Goal: Obtain resource: Download file/media

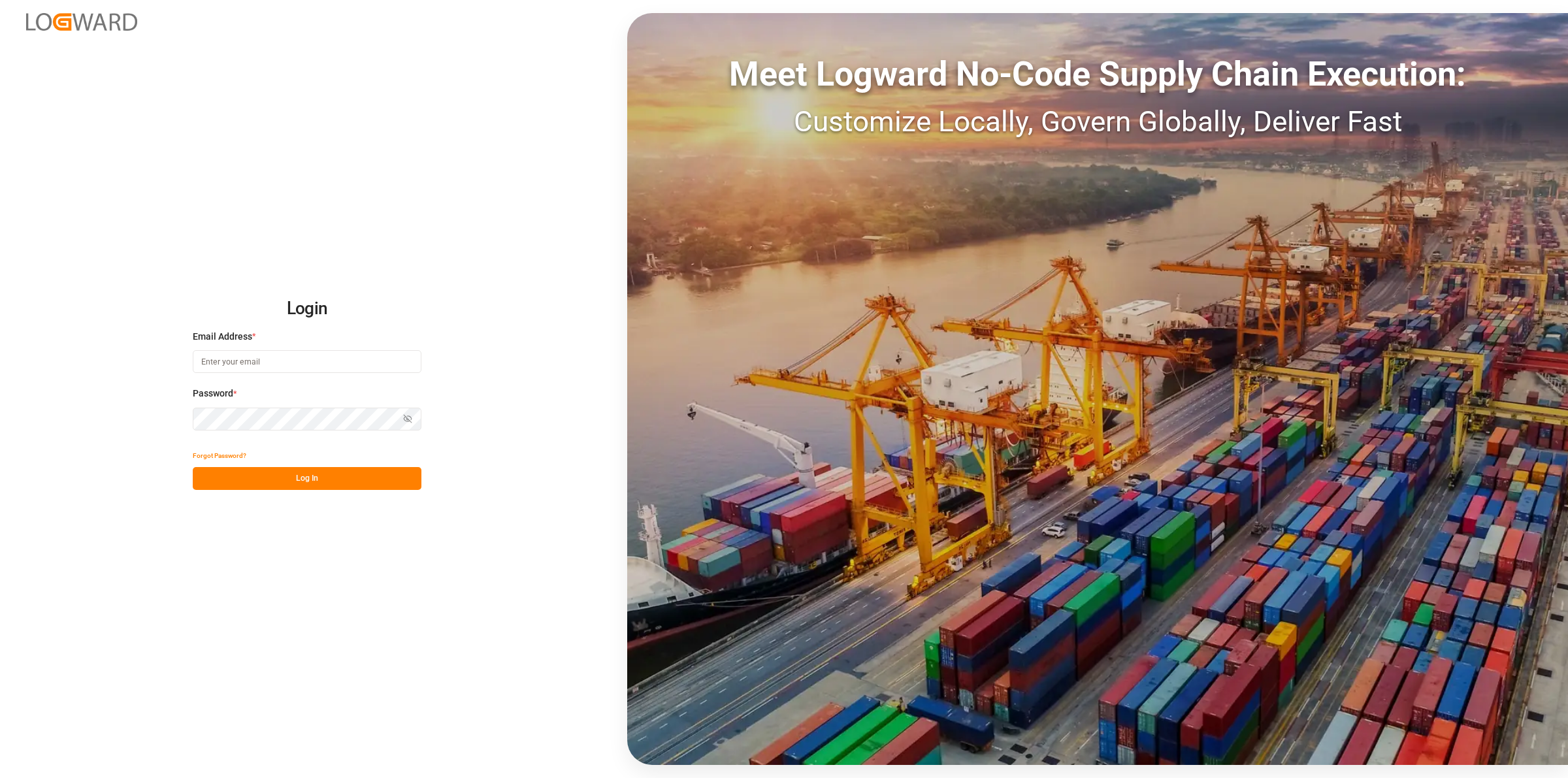
type input "[EMAIL_ADDRESS][DOMAIN_NAME]"
click at [335, 482] on button "Log In" at bounding box center [307, 478] width 229 height 23
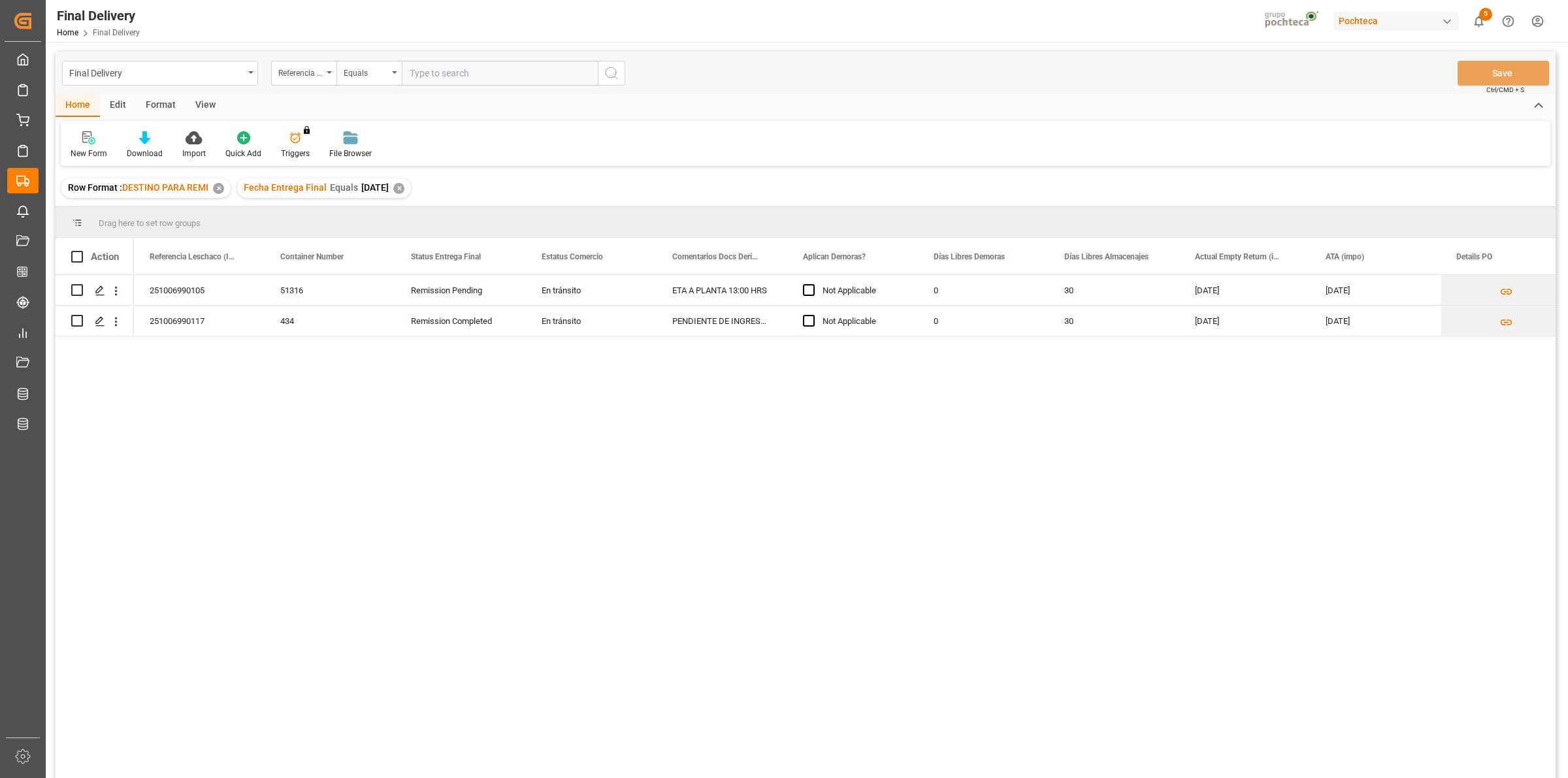
click at [426, 446] on div "251006990105 51316 Remission Pending En [PERSON_NAME] ETA A PLANTA 13:00 HRS No…" at bounding box center [845, 530] width 1422 height 512
click at [404, 191] on div "✕" at bounding box center [399, 189] width 11 height 11
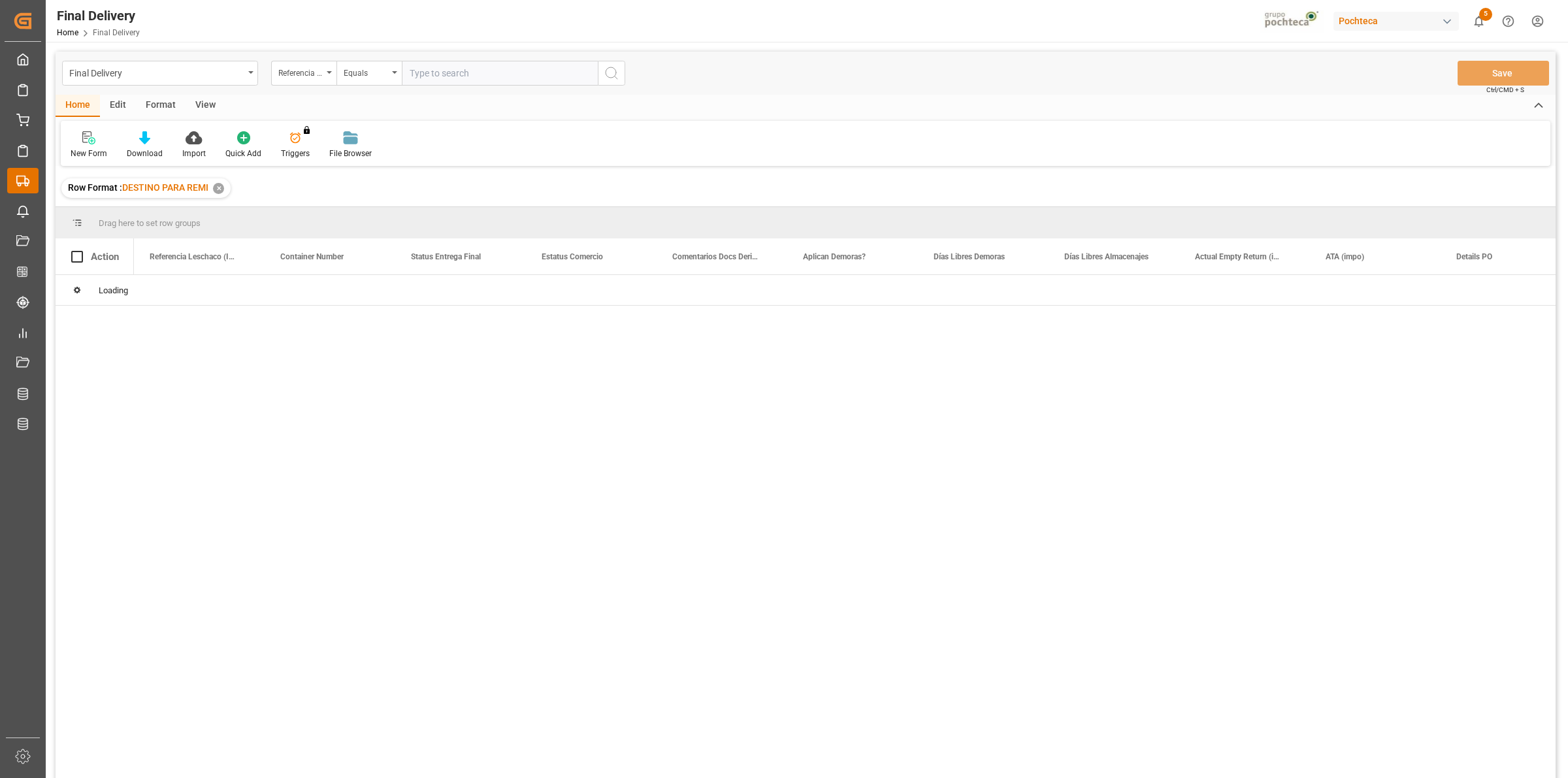
click at [35, 180] on div "Final Delivery Final Delivery" at bounding box center [23, 181] width 31 height 25
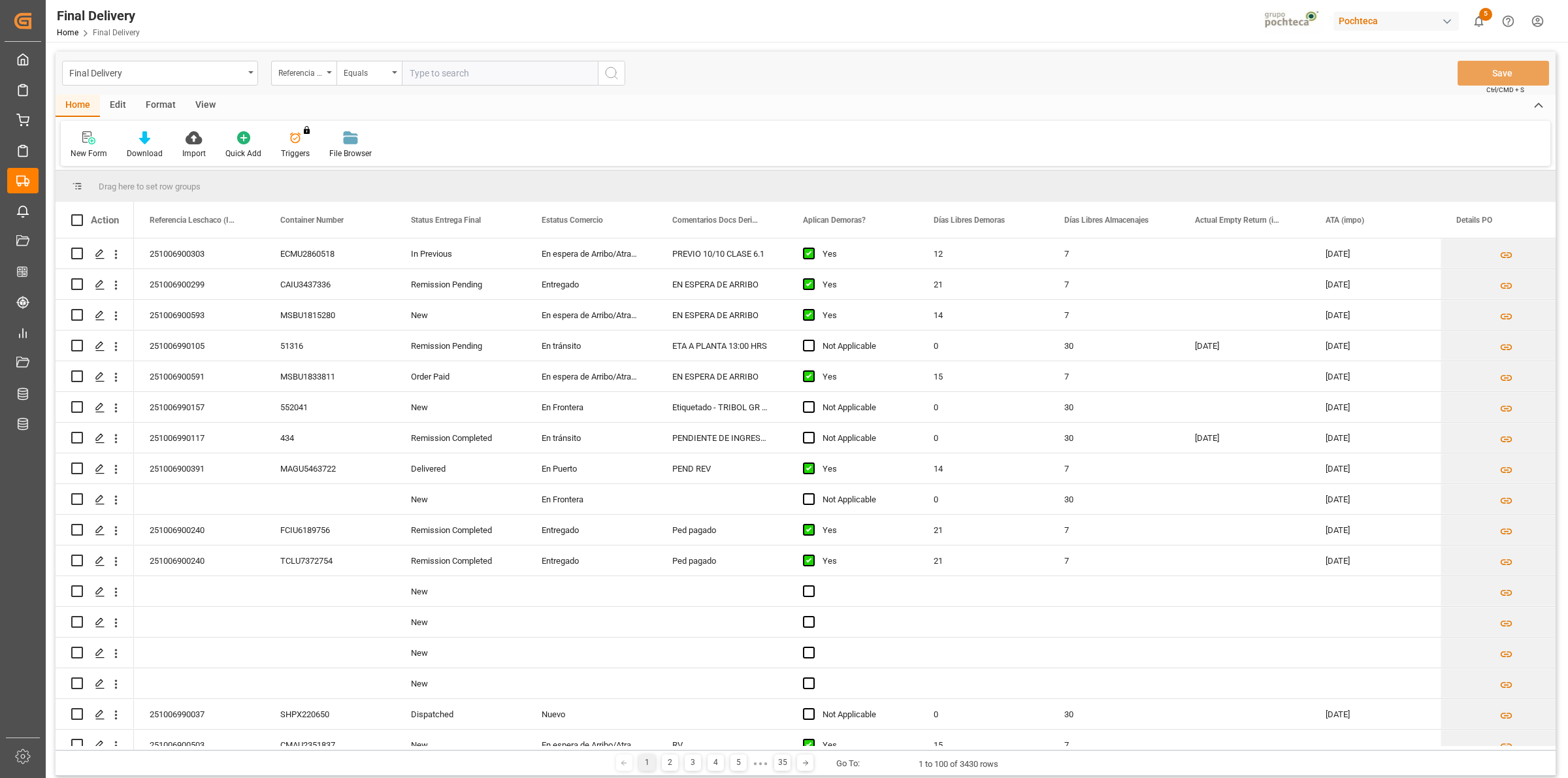
click at [469, 147] on div "New Form Download Import Quick Add Triggers You do not have permission for Trig…" at bounding box center [805, 143] width 1489 height 45
click at [215, 106] on div "View" at bounding box center [205, 105] width 40 height 22
click at [144, 145] on div "Standard Templates" at bounding box center [149, 145] width 85 height 29
click at [170, 187] on div "Notificación de Entregas" at bounding box center [182, 184] width 114 height 13
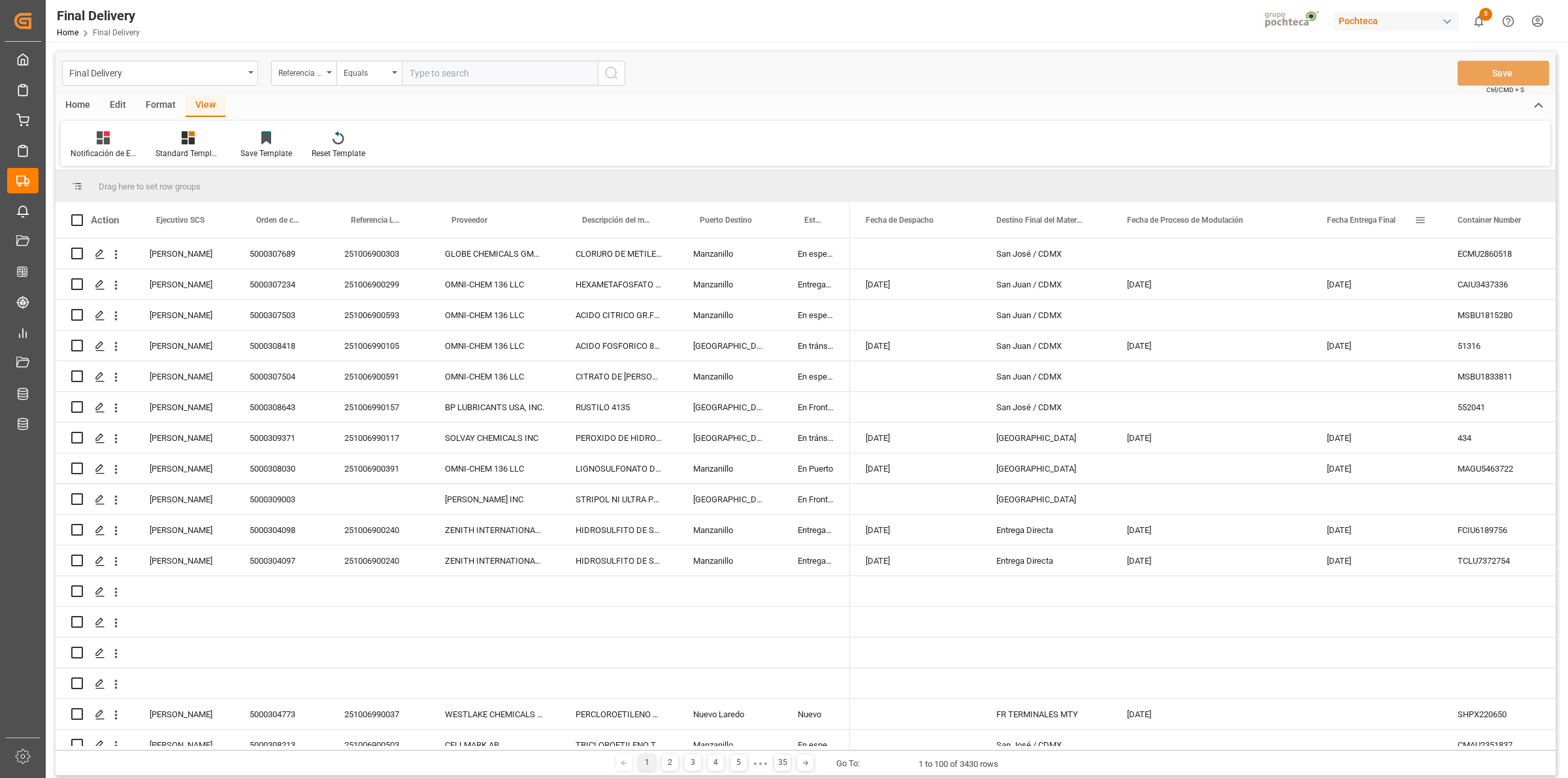
click at [1419, 218] on span at bounding box center [1420, 220] width 12 height 12
click at [1487, 226] on span "filter" at bounding box center [1494, 222] width 57 height 24
click at [1537, 286] on input "date" at bounding box center [1480, 290] width 128 height 26
type input "[DATE]"
click at [1497, 327] on button "Apply" at bounding box center [1497, 331] width 24 height 13
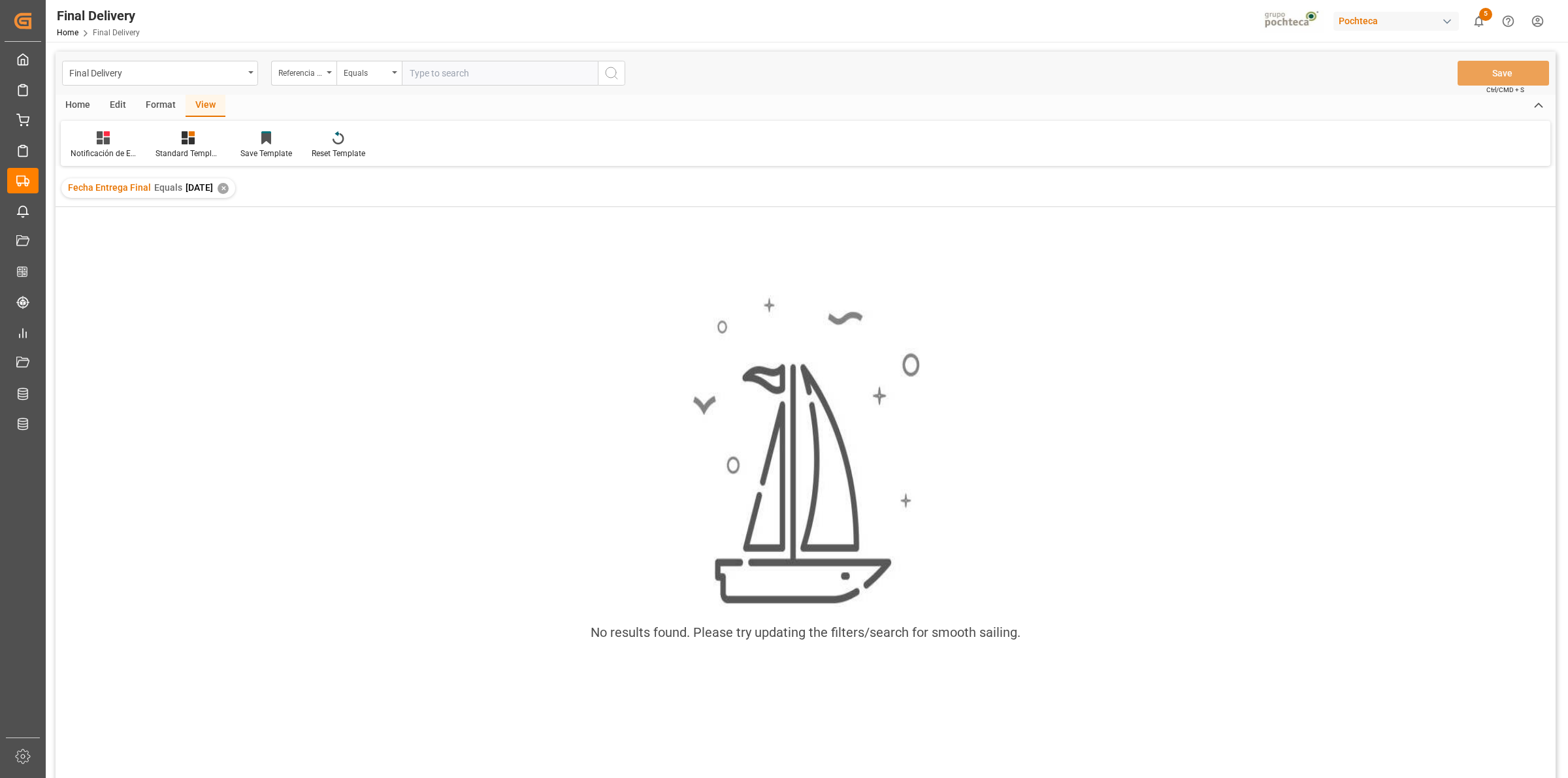
click at [318, 257] on div "No results found. Please try updating the filters/search for smooth sailing." at bounding box center [806, 509] width 1500 height 605
click at [229, 186] on div "✕" at bounding box center [223, 189] width 11 height 11
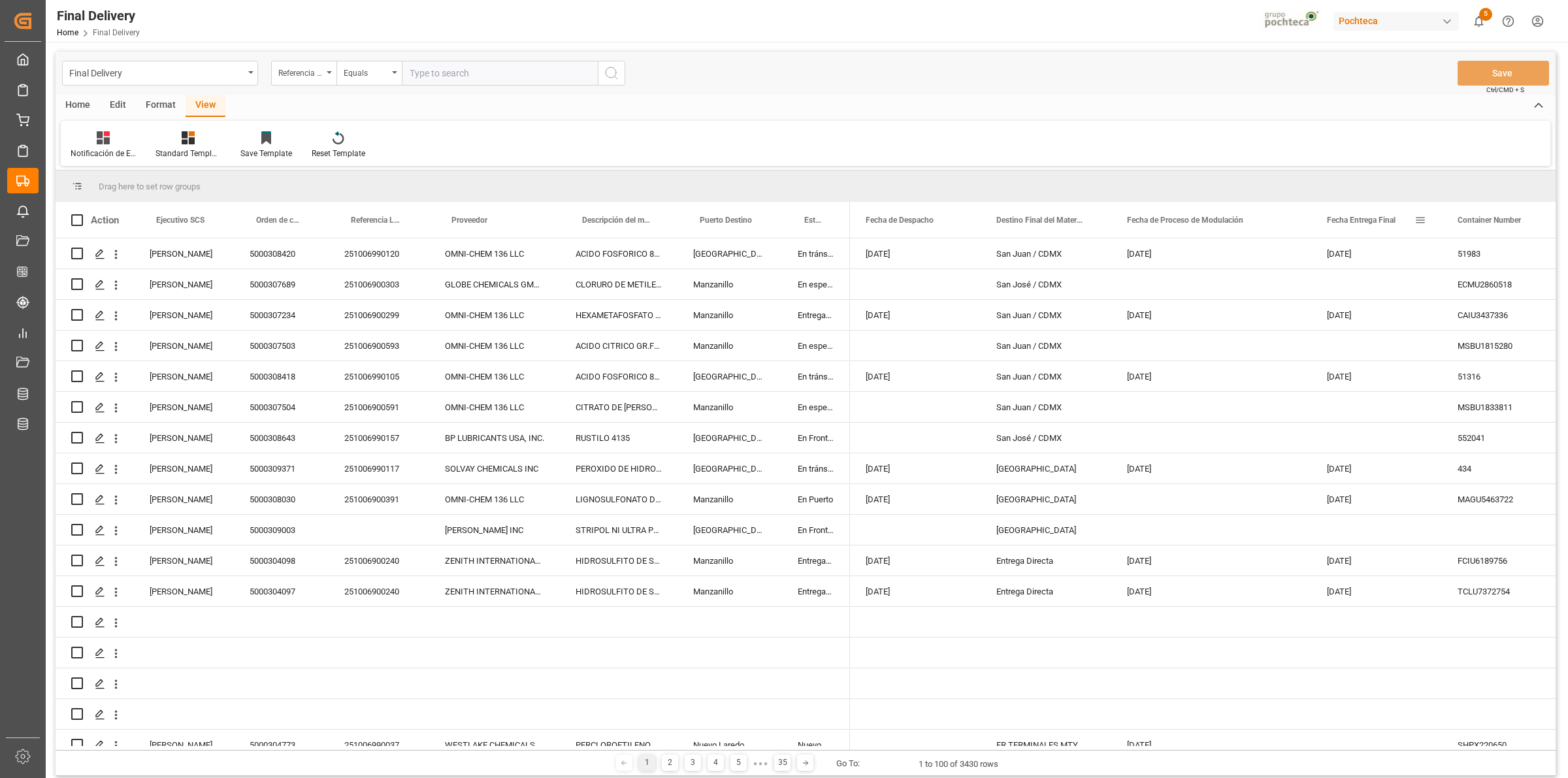
click at [1419, 219] on span at bounding box center [1420, 220] width 12 height 12
click at [1532, 284] on input "date" at bounding box center [1480, 290] width 128 height 26
click at [1534, 285] on input "date" at bounding box center [1480, 290] width 128 height 26
type input "[DATE]"
click at [1497, 333] on button "Apply" at bounding box center [1497, 331] width 24 height 13
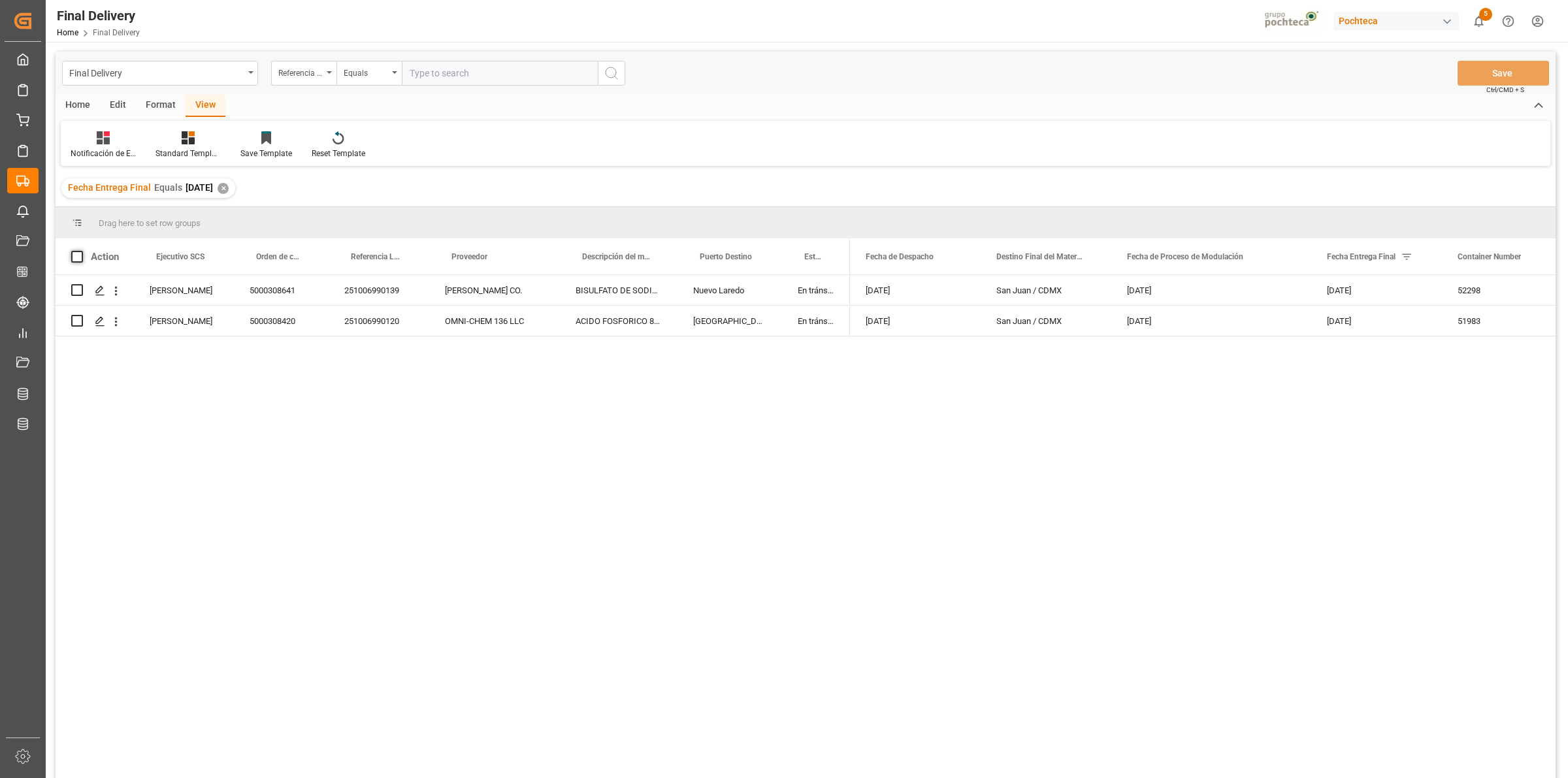
click at [77, 253] on span at bounding box center [77, 256] width 12 height 12
click at [81, 251] on input "checkbox" at bounding box center [81, 251] width 0 height 0
checkbox input "true"
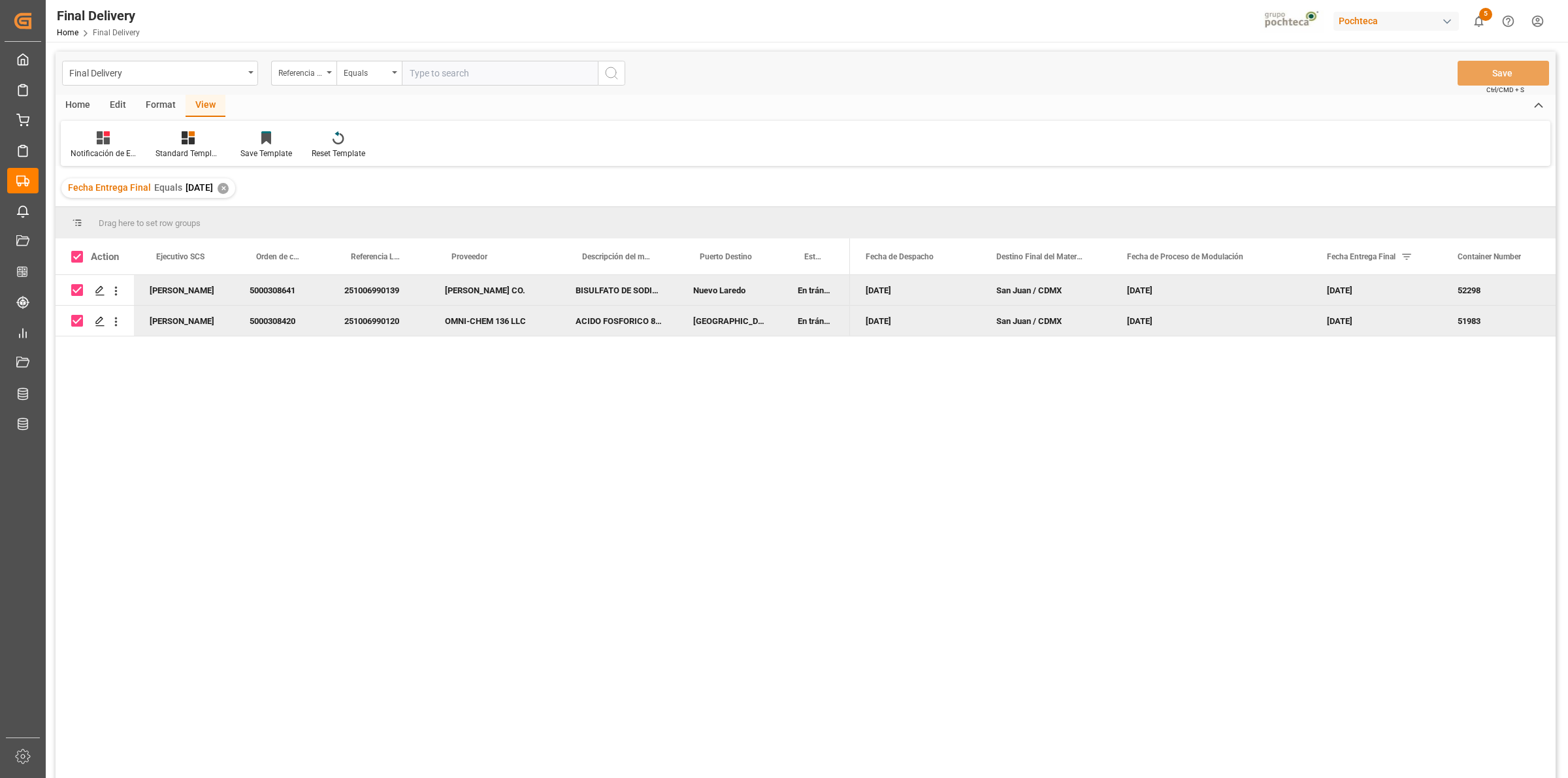
click at [85, 108] on div "Home" at bounding box center [78, 105] width 44 height 22
click at [141, 141] on icon at bounding box center [145, 138] width 11 height 13
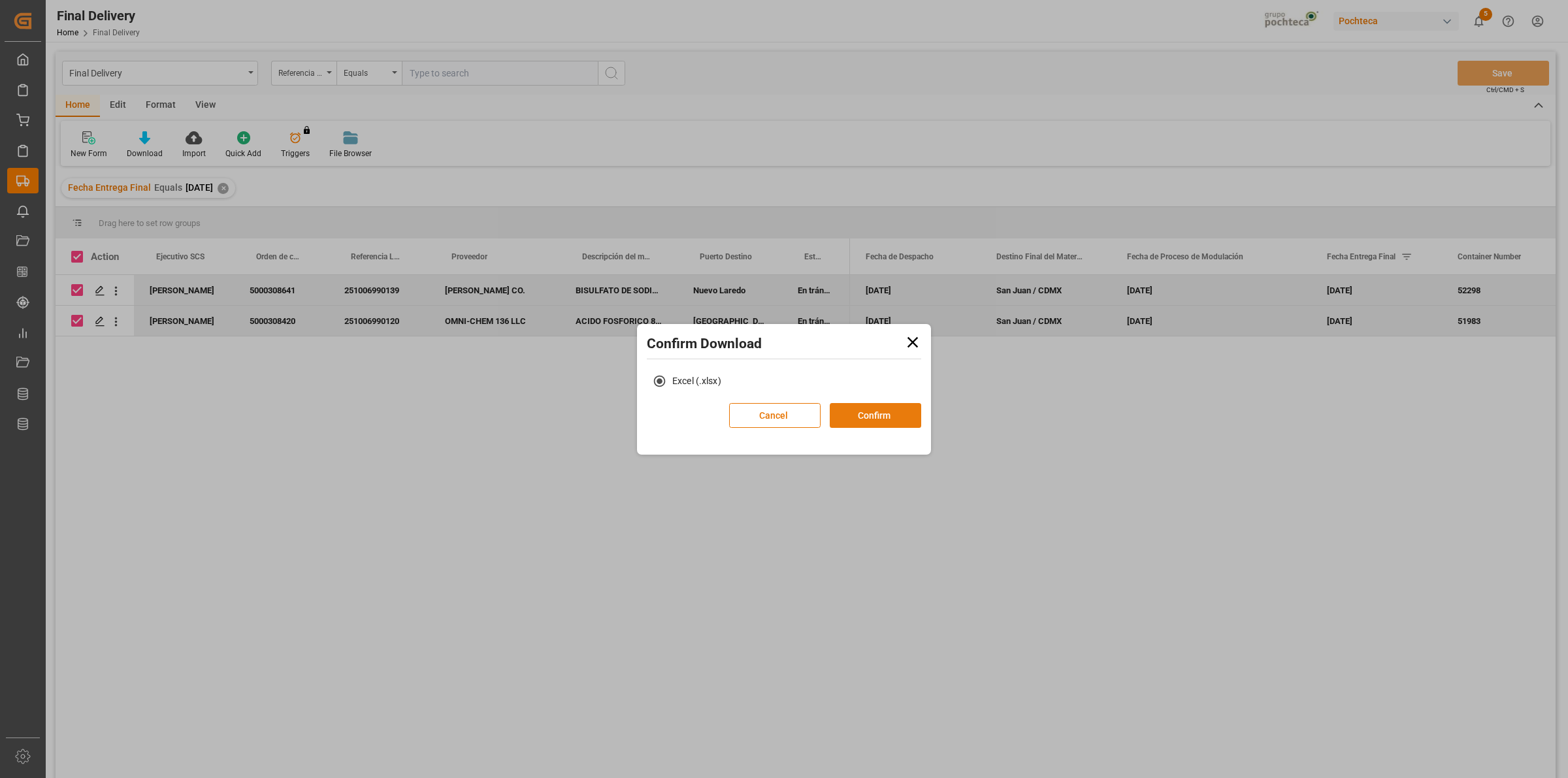
click at [847, 409] on button "Confirm" at bounding box center [875, 416] width 91 height 25
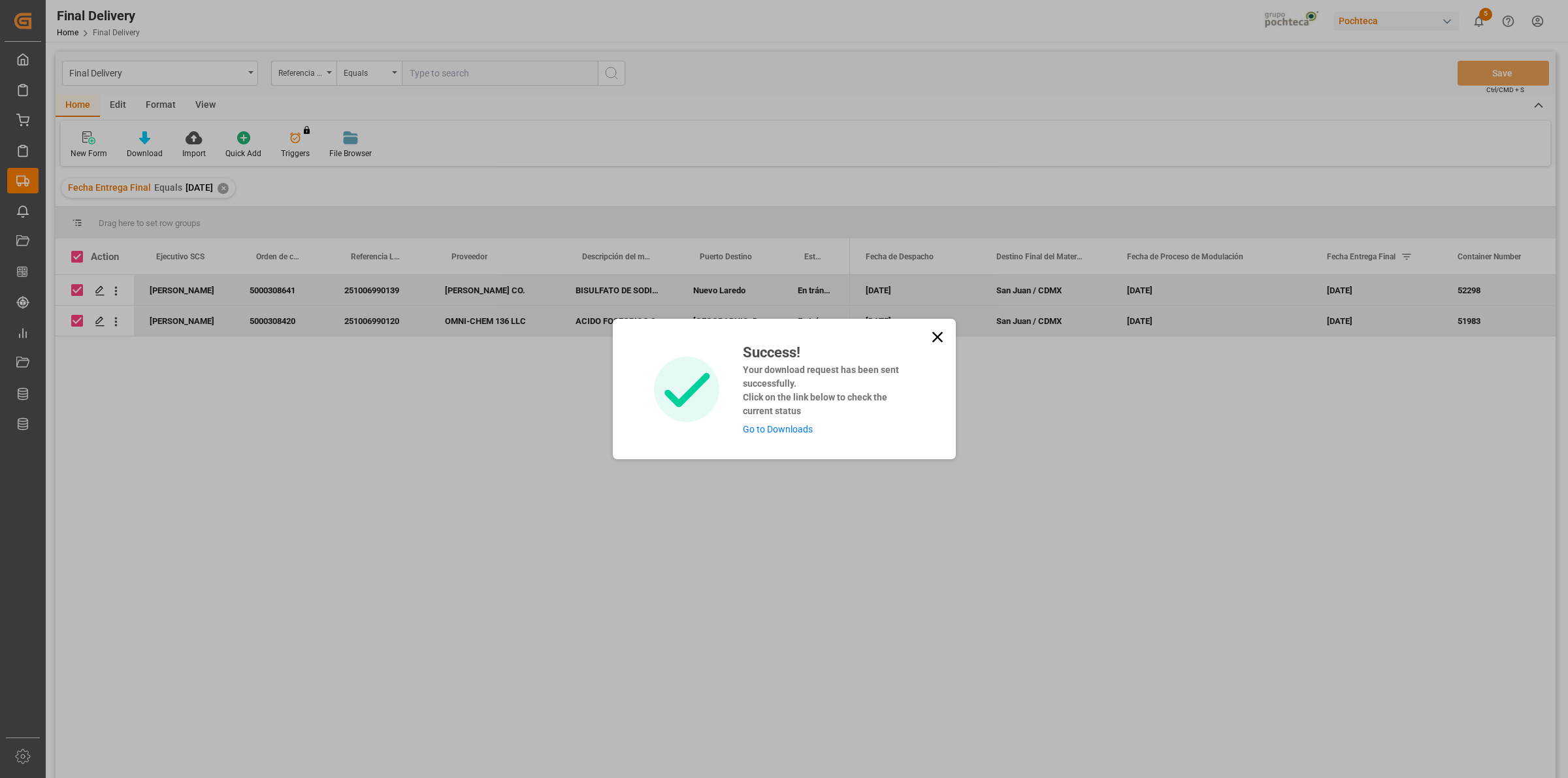
click at [793, 431] on link "Go to Downloads" at bounding box center [778, 428] width 70 height 10
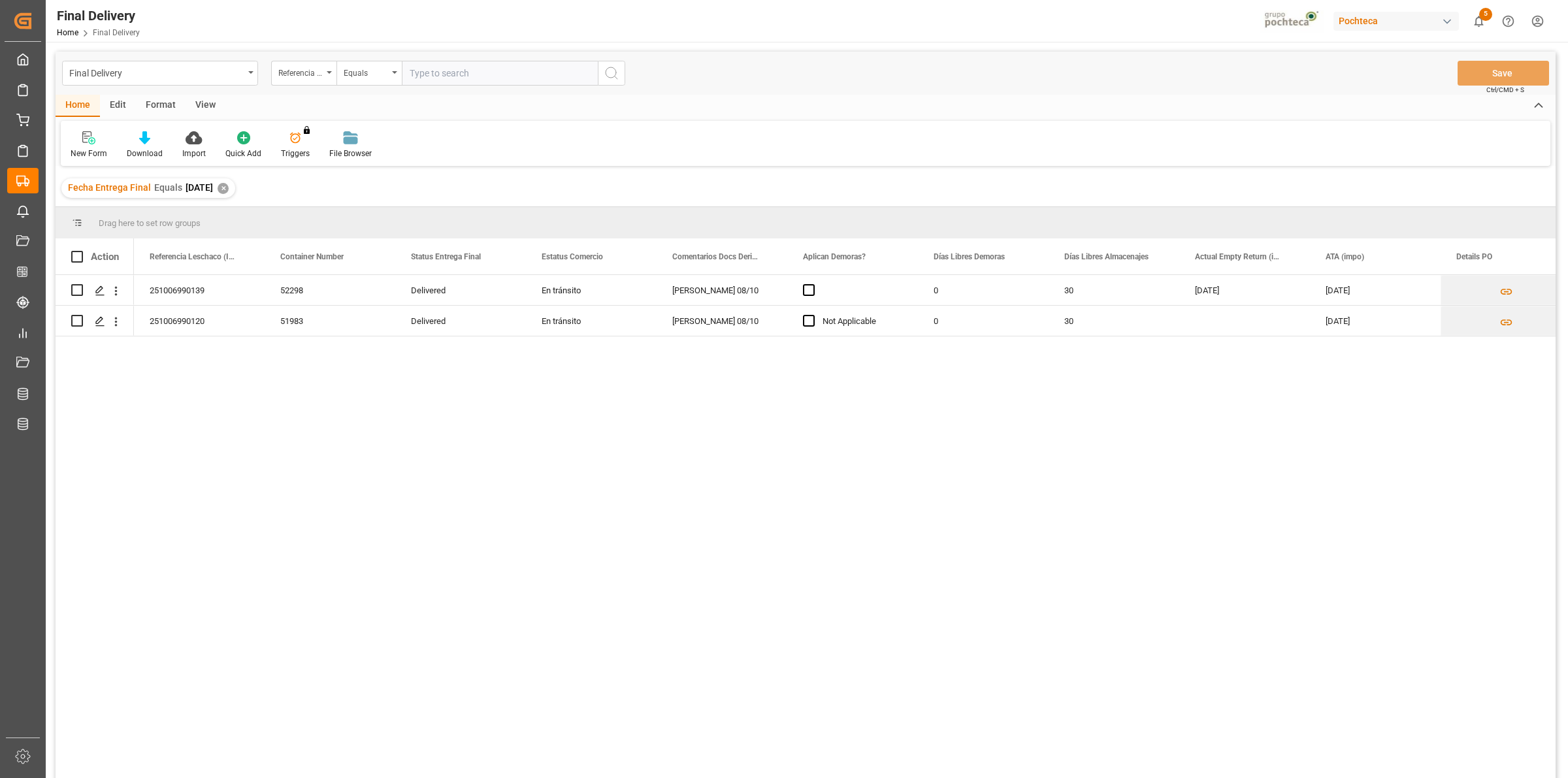
click at [210, 98] on div "View" at bounding box center [205, 105] width 40 height 22
click at [139, 138] on div at bounding box center [148, 137] width 65 height 13
click at [175, 188] on div "Notificación de Entregas" at bounding box center [182, 184] width 114 height 13
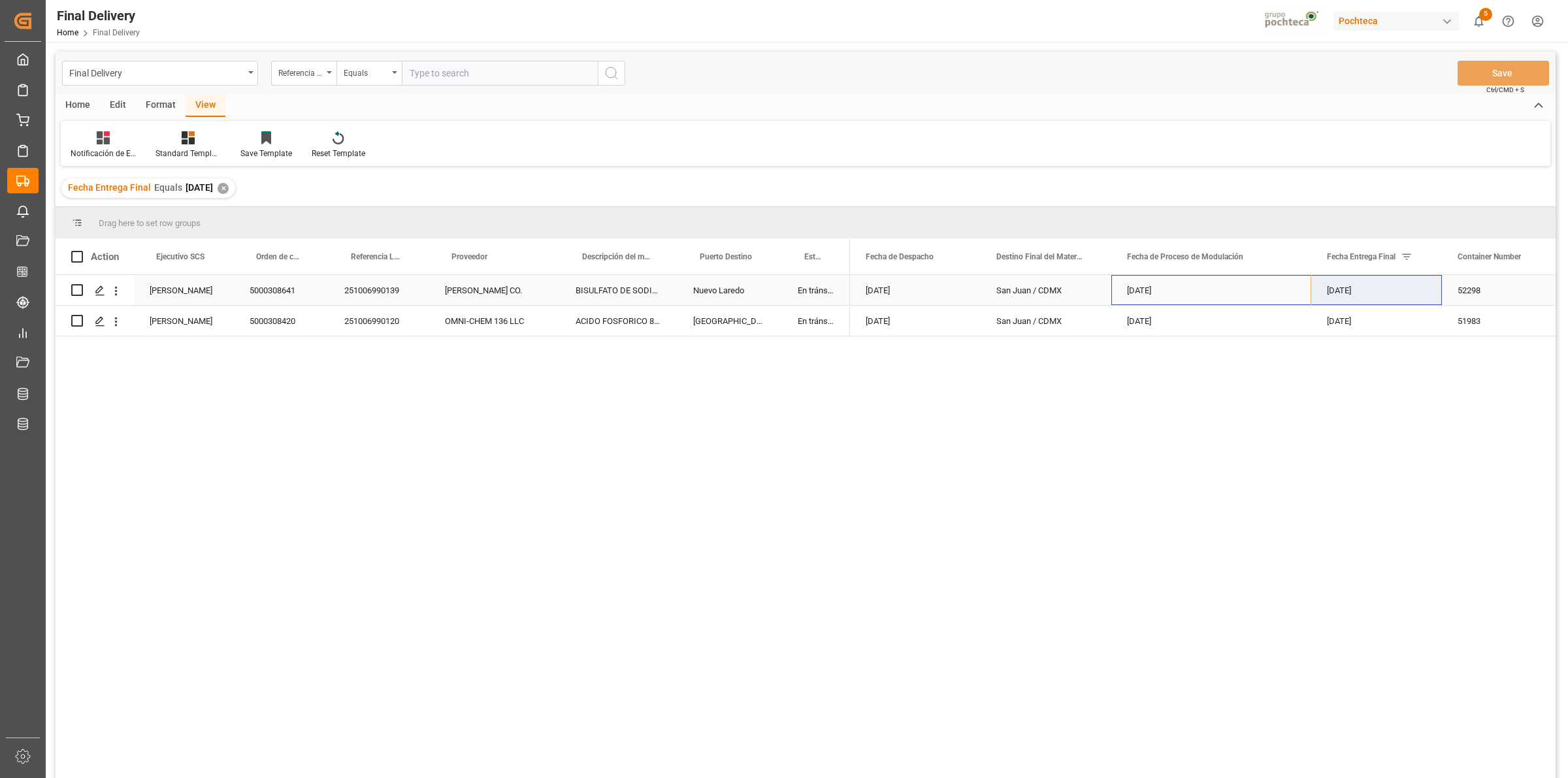
drag, startPoint x: 1378, startPoint y: 292, endPoint x: 1331, endPoint y: 277, distance: 49.3
click at [1342, 289] on div "[DATE]" at bounding box center [1377, 290] width 131 height 30
click at [370, 442] on div "[PERSON_NAME] 5000308641 251006990139 [PERSON_NAME] CO. BISULFATO DE SODIO PET …" at bounding box center [806, 529] width 1500 height 508
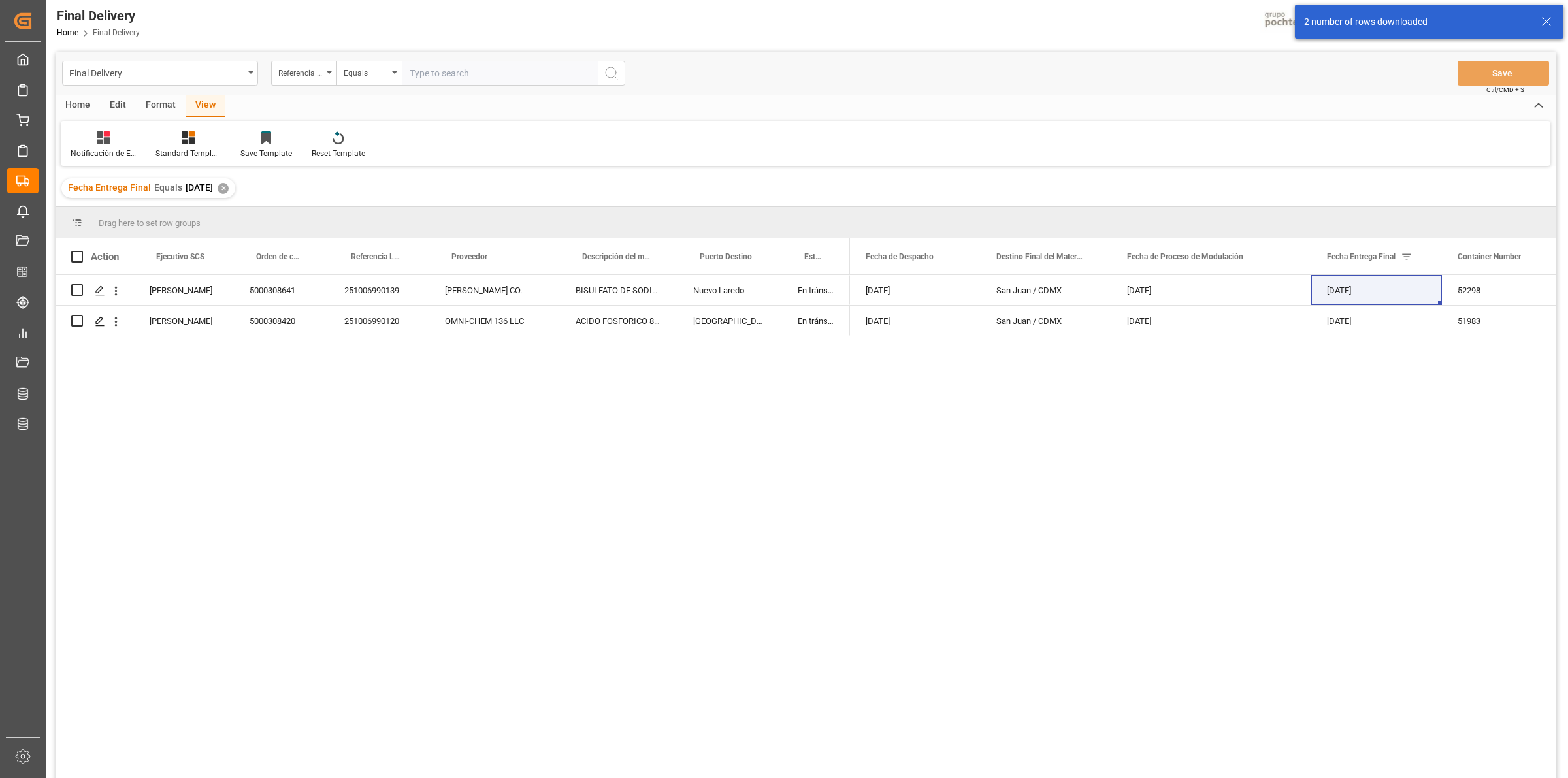
click at [550, 606] on div "[PERSON_NAME] 5000308641 251006990139 [PERSON_NAME] CO. BISULFATO DE SODIO PET …" at bounding box center [806, 529] width 1500 height 508
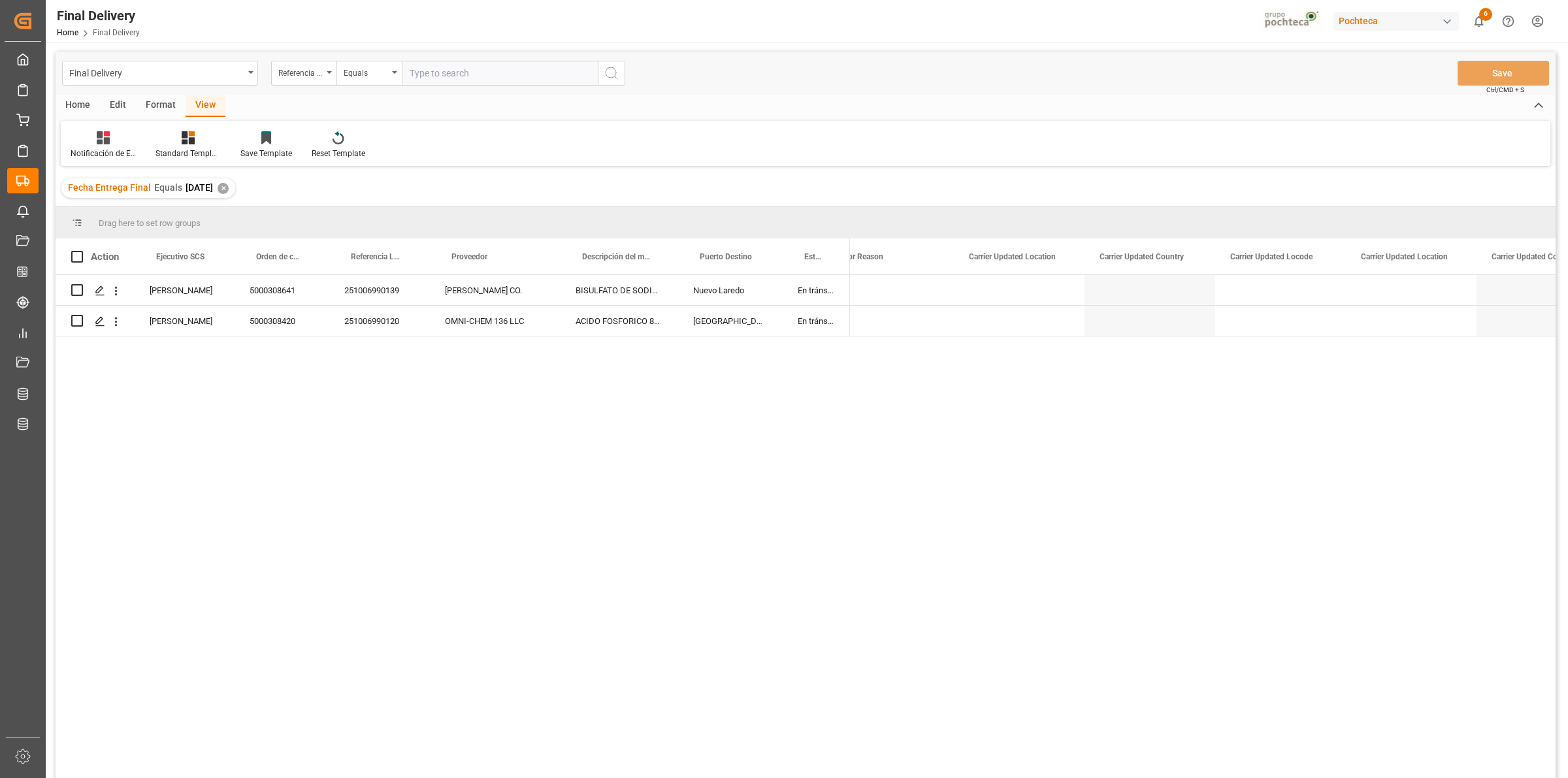
click at [1544, 20] on html "Created by potrace 1.15, written by [PERSON_NAME] [DATE]-[DATE] Created by potr…" at bounding box center [784, 389] width 1568 height 778
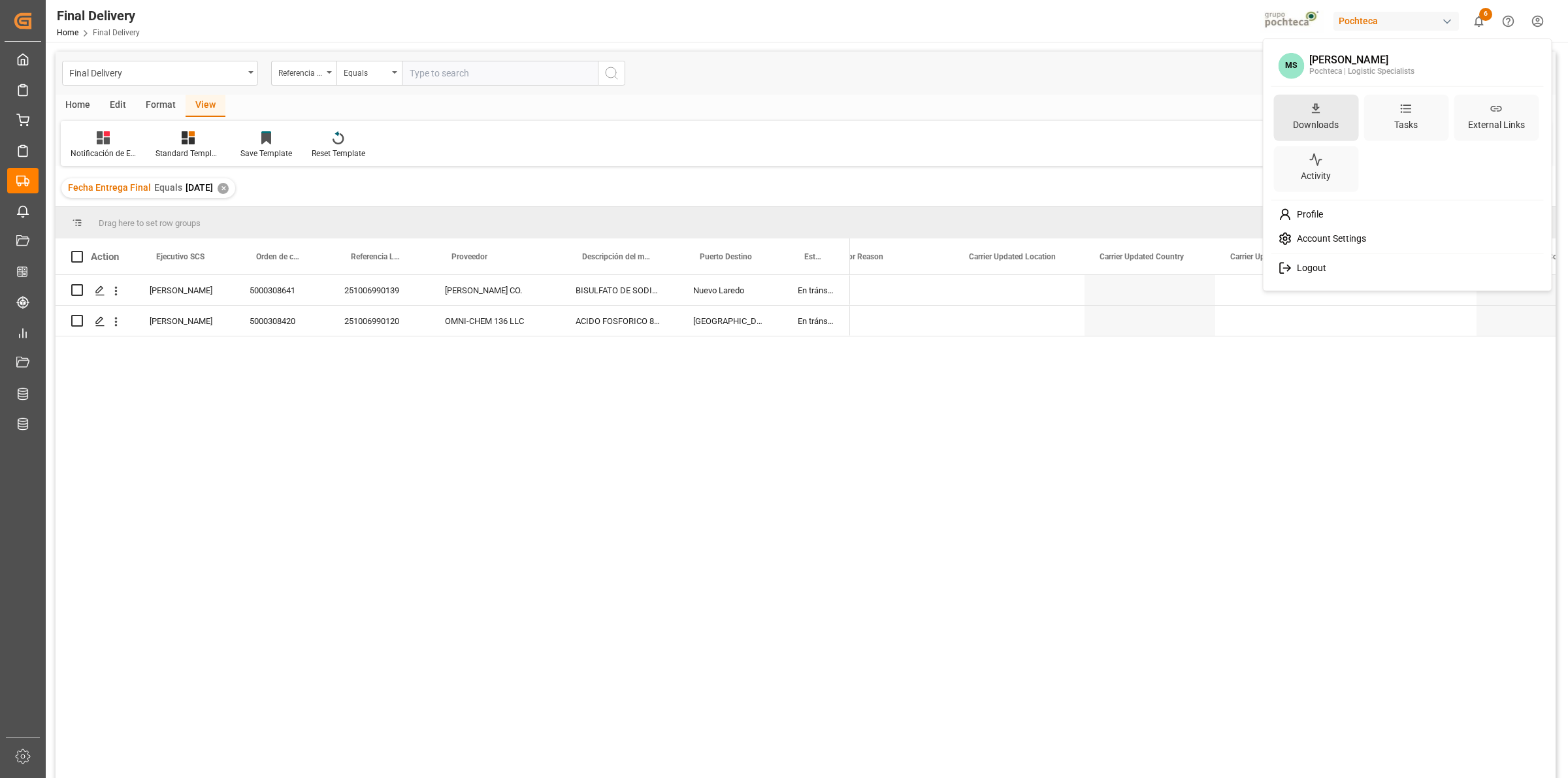
click at [1314, 113] on icon at bounding box center [1316, 108] width 13 height 13
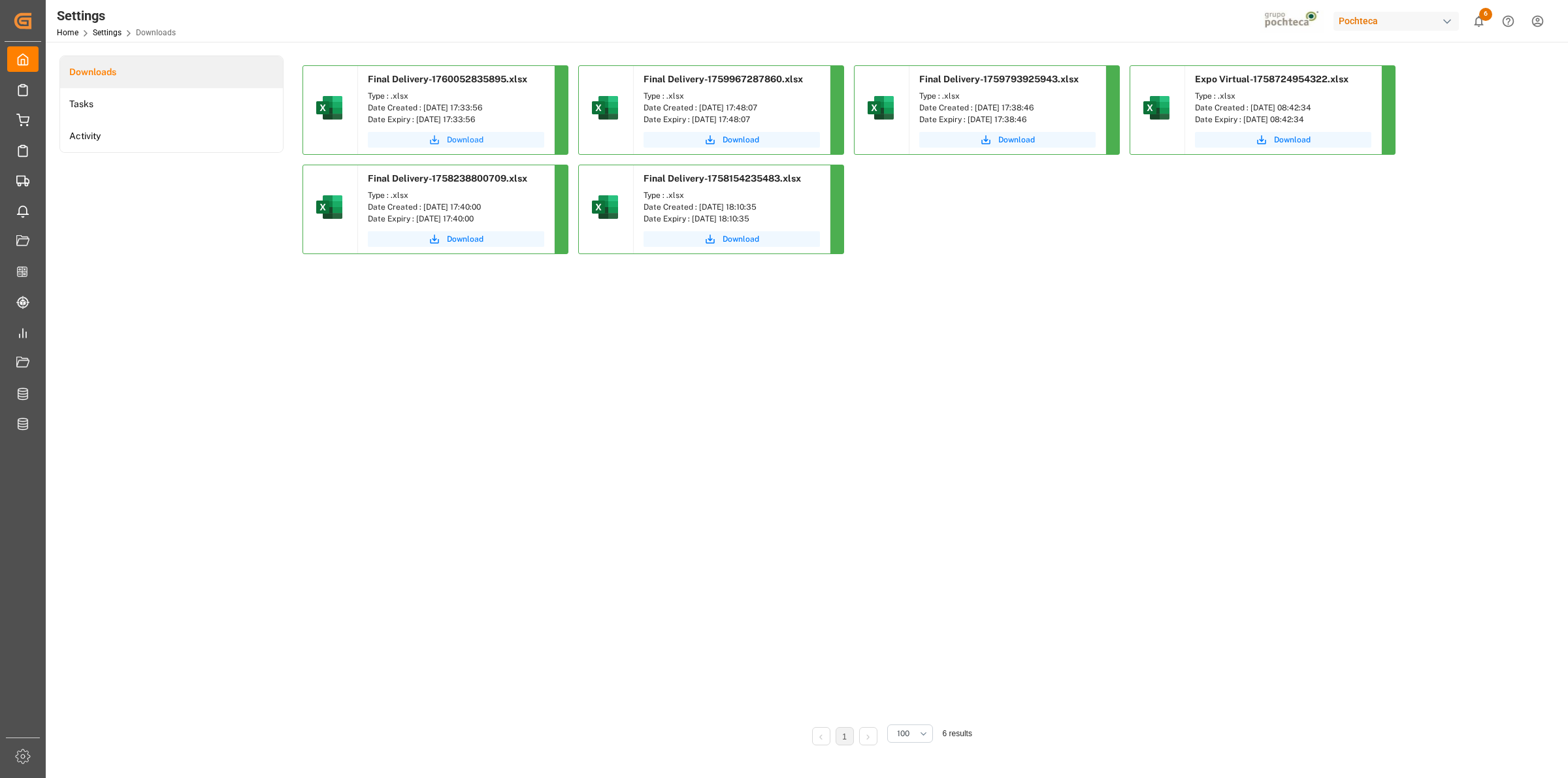
click at [449, 141] on span "Download" at bounding box center [465, 139] width 37 height 12
